Goal: Task Accomplishment & Management: Complete application form

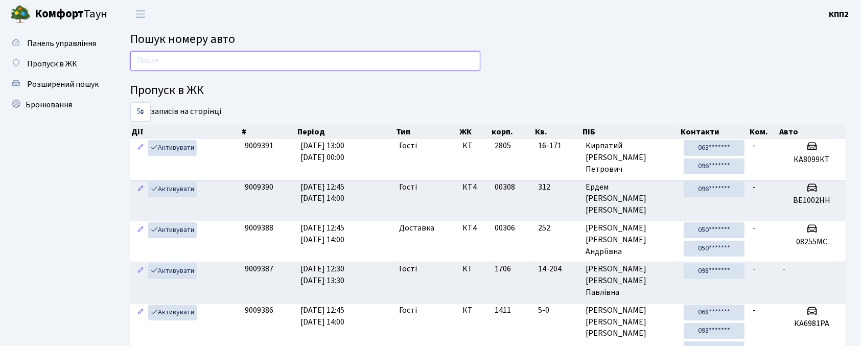
click at [172, 55] on input "text" at bounding box center [305, 60] width 350 height 19
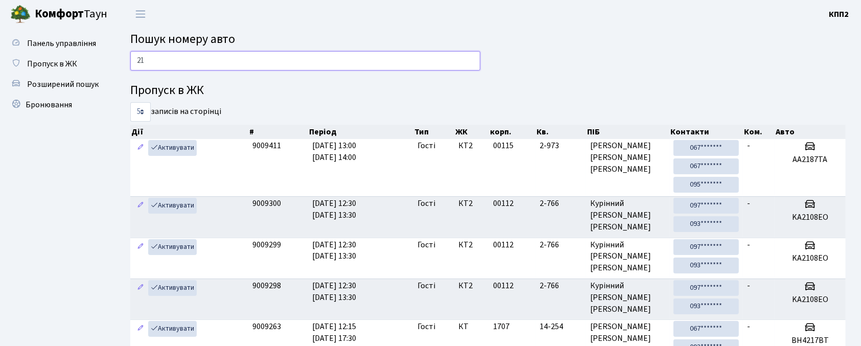
type input "2"
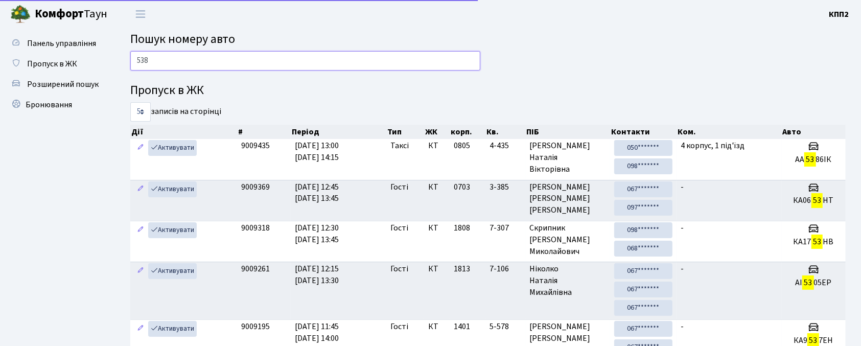
type input "5386"
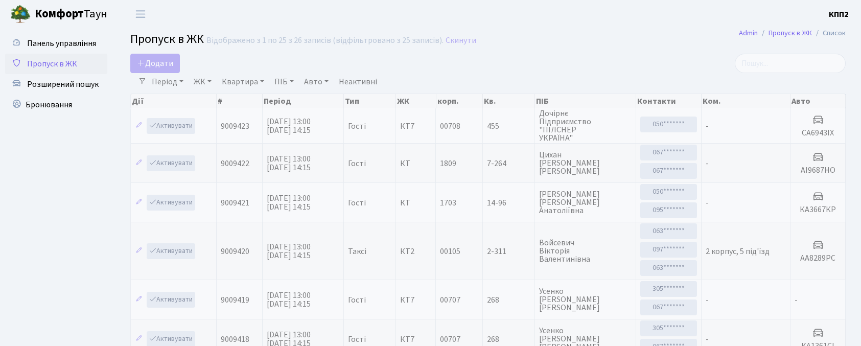
select select "25"
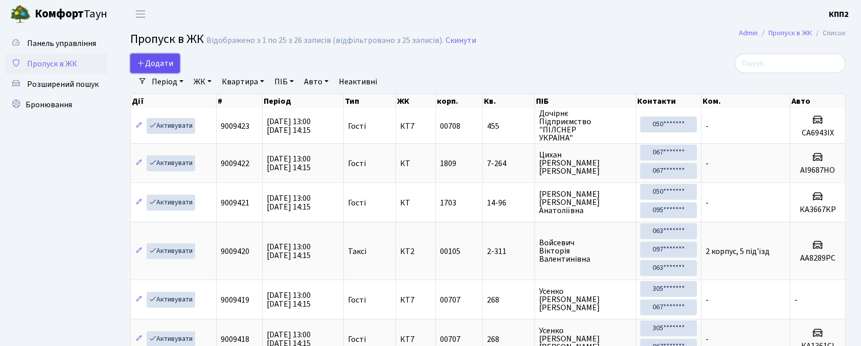
click at [157, 64] on span "Додати" at bounding box center [155, 63] width 36 height 11
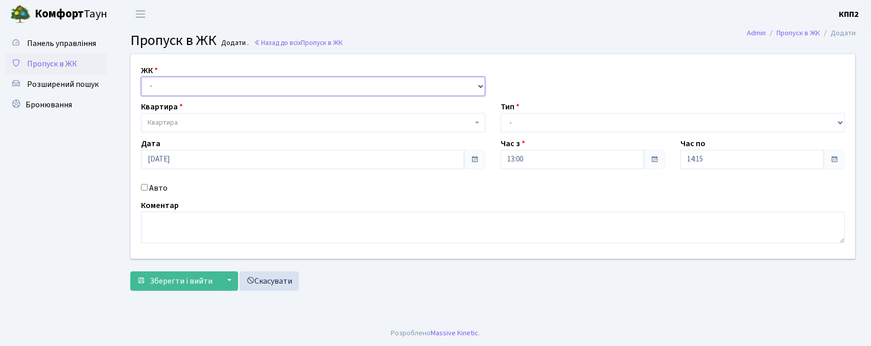
click at [180, 90] on select "- КТ, вул. Регенераторна, 4 КТ2, просп. Соборності, 17 КТ3, вул. Березнева, 16 …" at bounding box center [313, 86] width 344 height 19
select select "271"
click at [141, 77] on select "- КТ, вул. Регенераторна, 4 КТ2, просп. Соборності, 17 КТ3, вул. Березнева, 16 …" at bounding box center [313, 86] width 344 height 19
select select
click at [167, 127] on span "Квартира" at bounding box center [163, 122] width 30 height 10
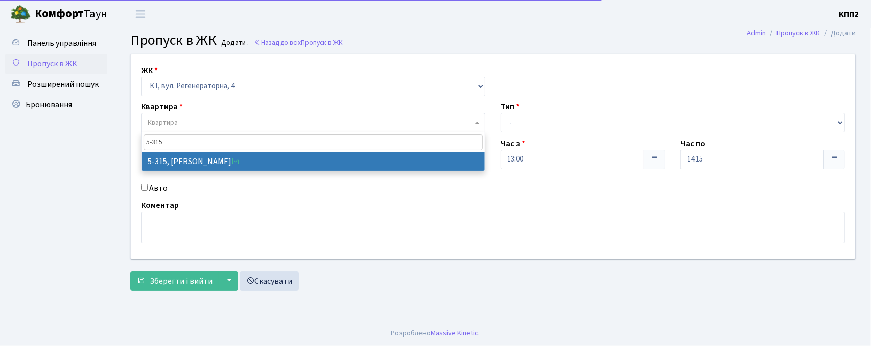
type input "5-315"
select select "2238"
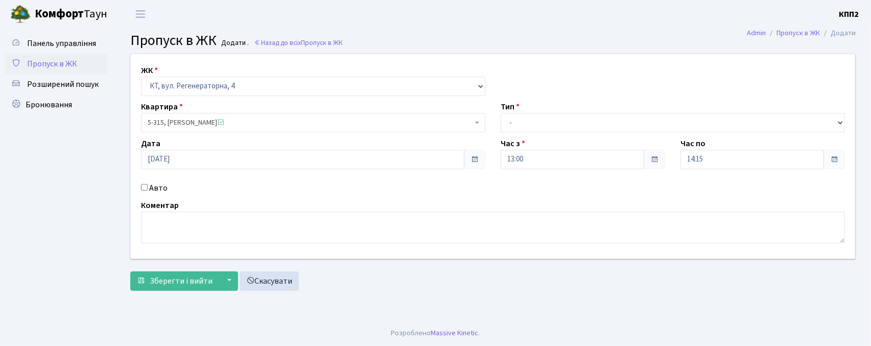
click at [148, 190] on div "Авто" at bounding box center [313, 188] width 360 height 12
click at [144, 190] on input "Авто" at bounding box center [144, 187] width 7 height 7
checkbox input "true"
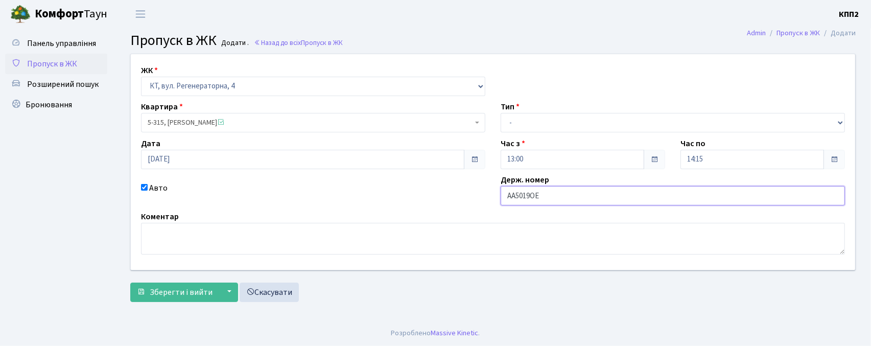
type input "AA5019OE"
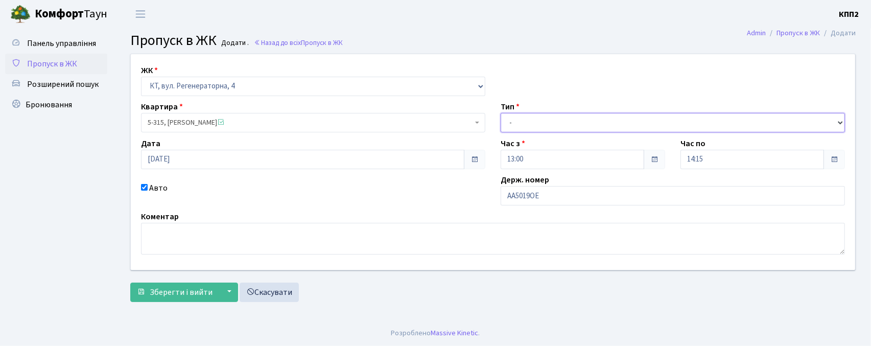
click at [527, 123] on select "- Доставка Таксі Гості Сервіс" at bounding box center [673, 122] width 344 height 19
select select "1"
click at [501, 113] on select "- Доставка Таксі Гості Сервіс" at bounding box center [673, 122] width 344 height 19
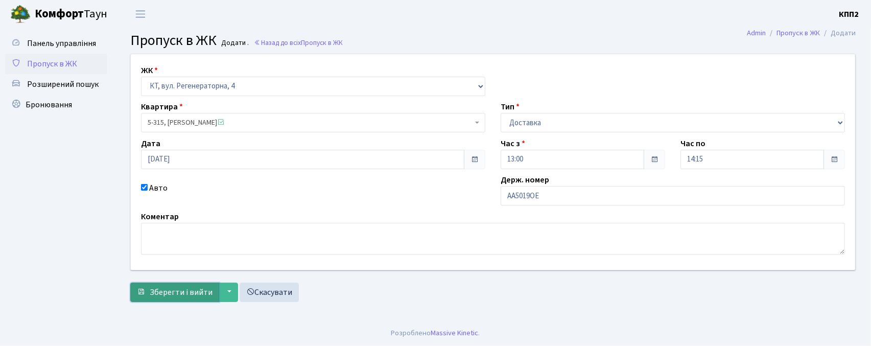
click at [162, 291] on span "Зберегти і вийти" at bounding box center [181, 292] width 63 height 11
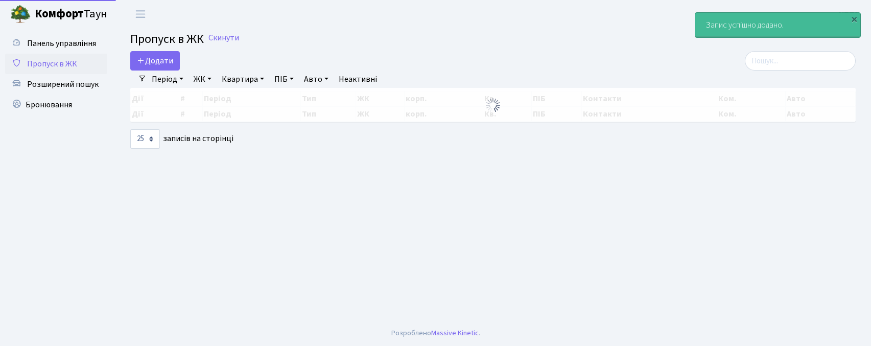
select select "25"
